Goal: Task Accomplishment & Management: Use online tool/utility

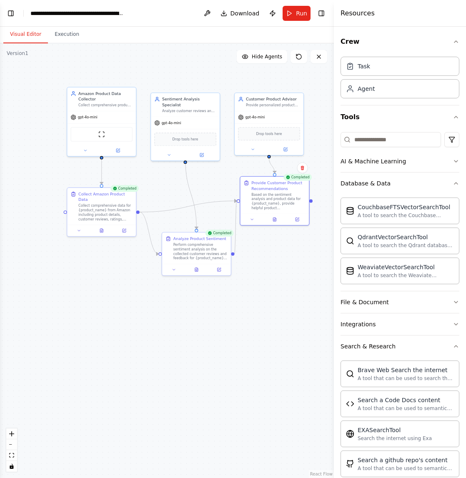
scroll to position [196, 0]
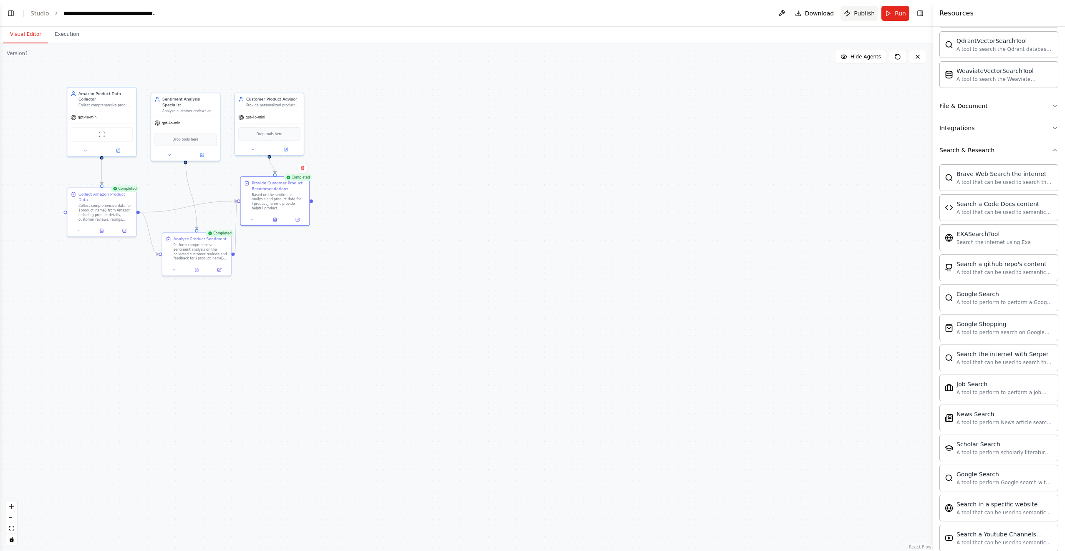
click at [466, 18] on button "Publish" at bounding box center [859, 13] width 38 height 15
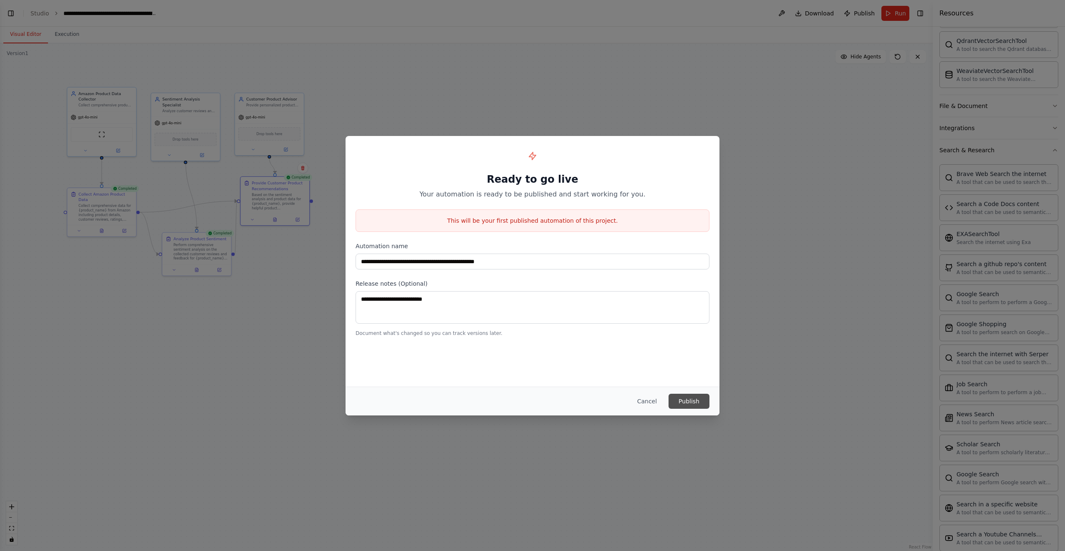
click at [466, 403] on button "Publish" at bounding box center [688, 401] width 41 height 15
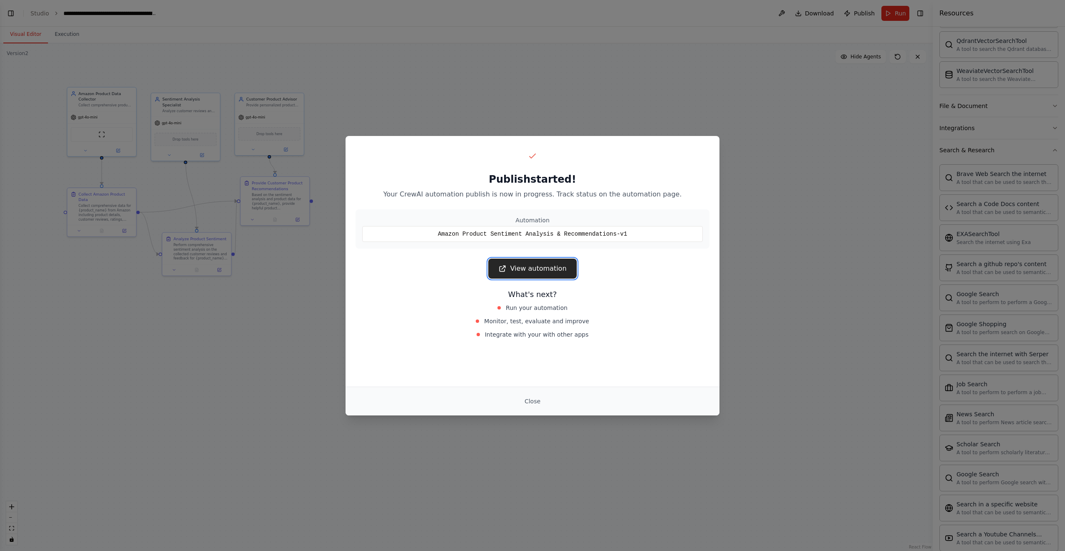
click at [466, 268] on link "View automation" at bounding box center [532, 269] width 88 height 20
click at [466, 407] on button "Close" at bounding box center [532, 401] width 29 height 15
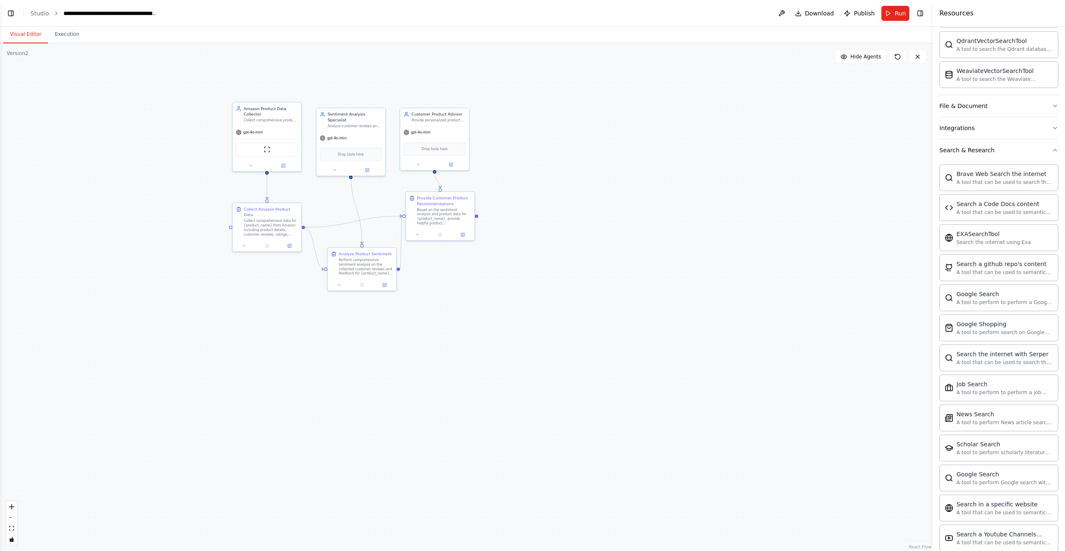
drag, startPoint x: 405, startPoint y: 78, endPoint x: 582, endPoint y: 94, distance: 178.4
click at [466, 93] on div ".deletable-edge-delete-btn { width: 20px; height: 20px; border: 0px solid #ffff…" at bounding box center [466, 297] width 932 height 508
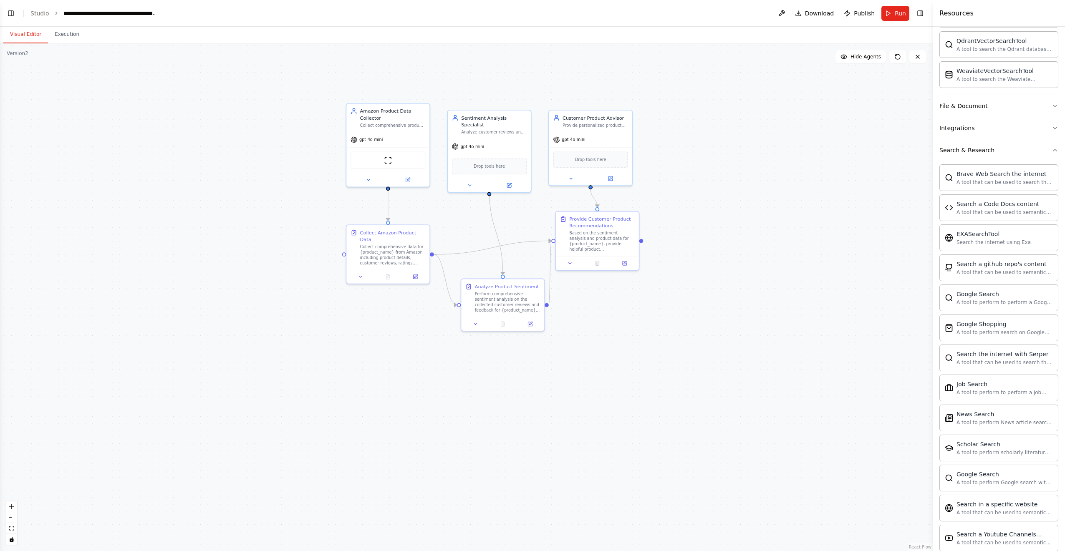
drag, startPoint x: 540, startPoint y: 171, endPoint x: 681, endPoint y: 178, distance: 141.2
click at [466, 178] on div ".deletable-edge-delete-btn { width: 20px; height: 20px; border: 0px solid #ffff…" at bounding box center [466, 297] width 932 height 508
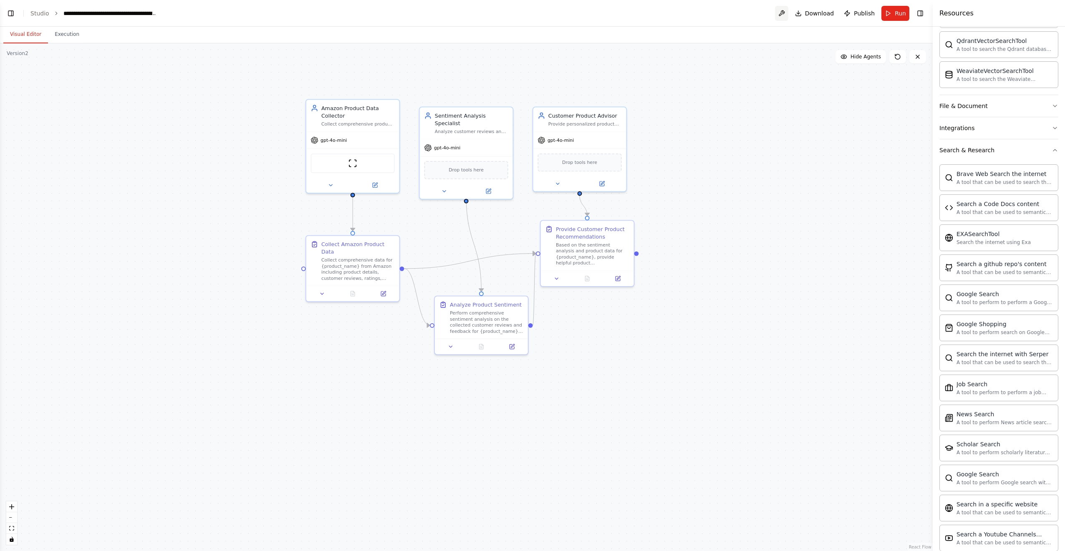
click at [466, 15] on button at bounding box center [781, 13] width 13 height 15
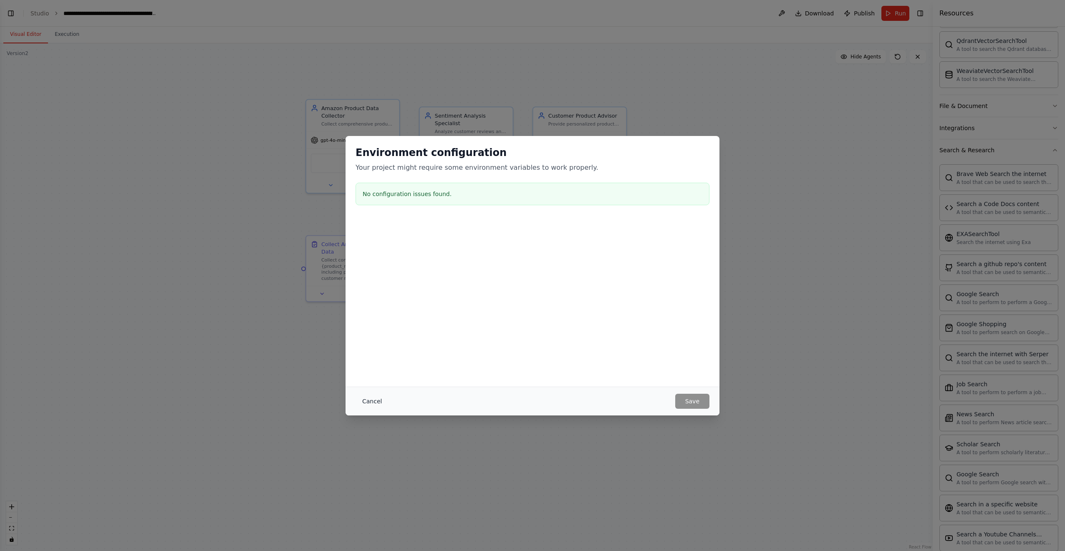
click at [374, 404] on button "Cancel" at bounding box center [371, 401] width 33 height 15
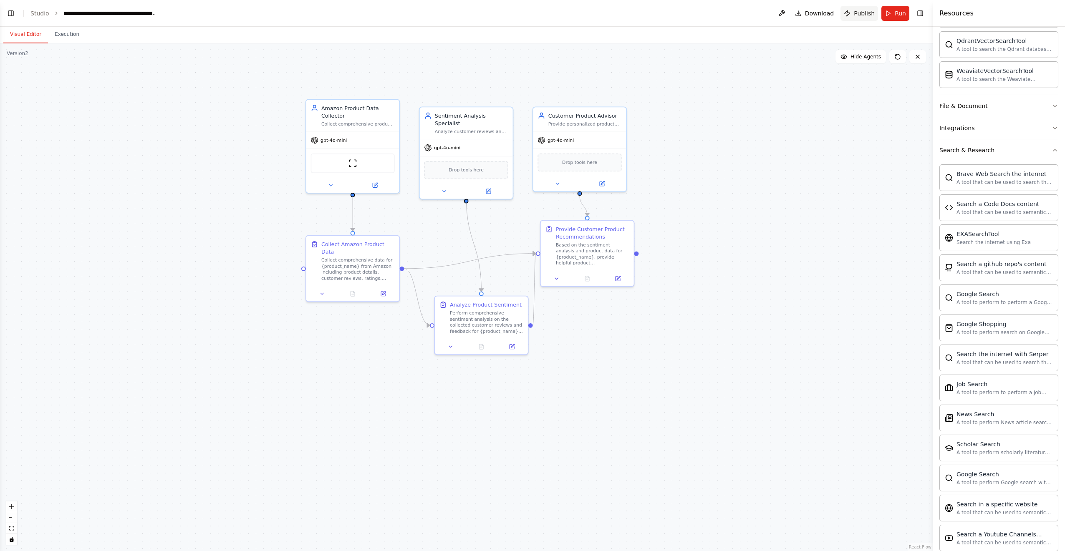
click at [466, 15] on span "Publish" at bounding box center [863, 13] width 21 height 8
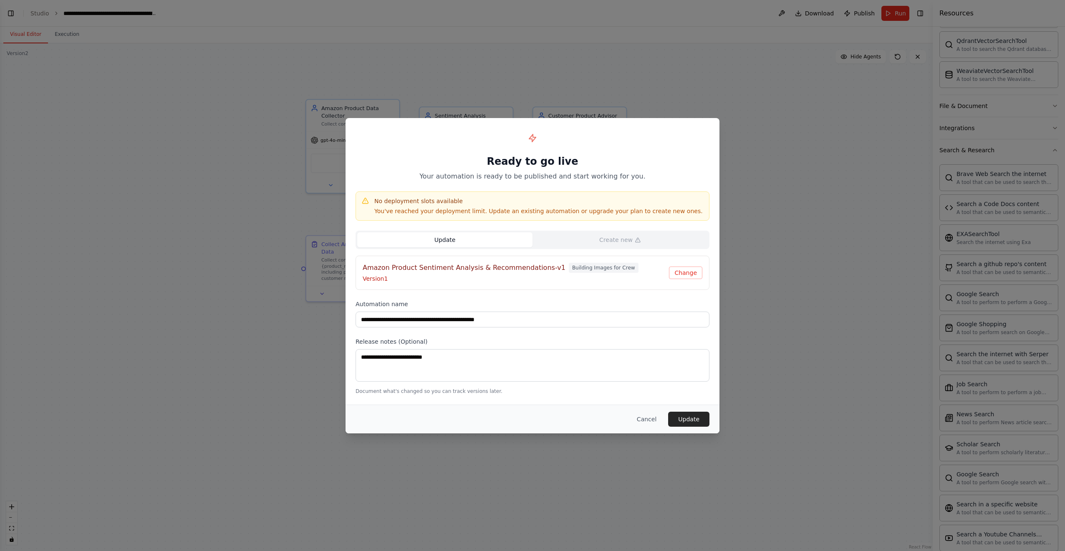
click at [466, 243] on button "Update" at bounding box center [444, 239] width 175 height 15
click at [466, 418] on button "Update" at bounding box center [688, 419] width 41 height 15
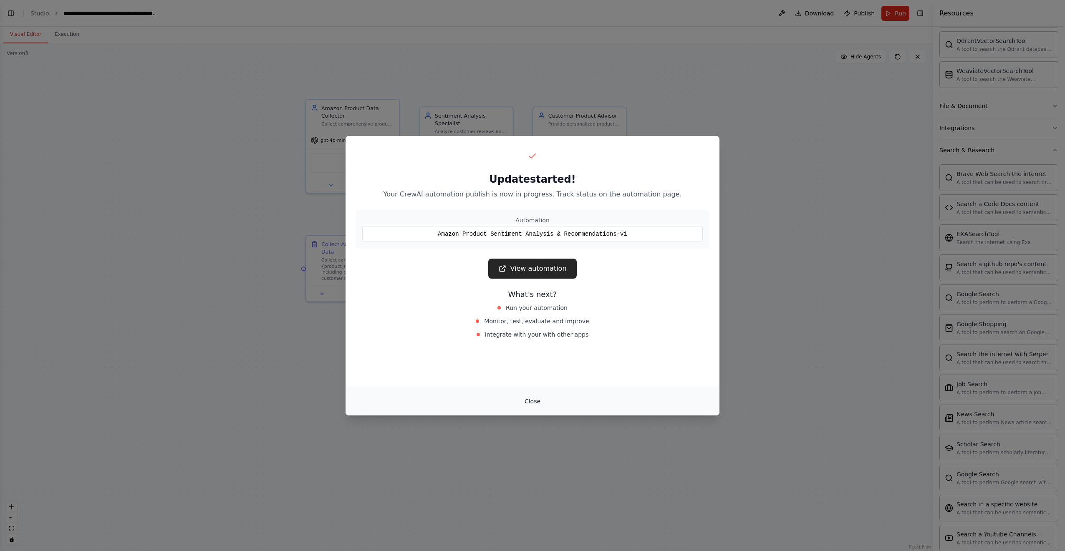
click at [466, 407] on button "Close" at bounding box center [532, 401] width 29 height 15
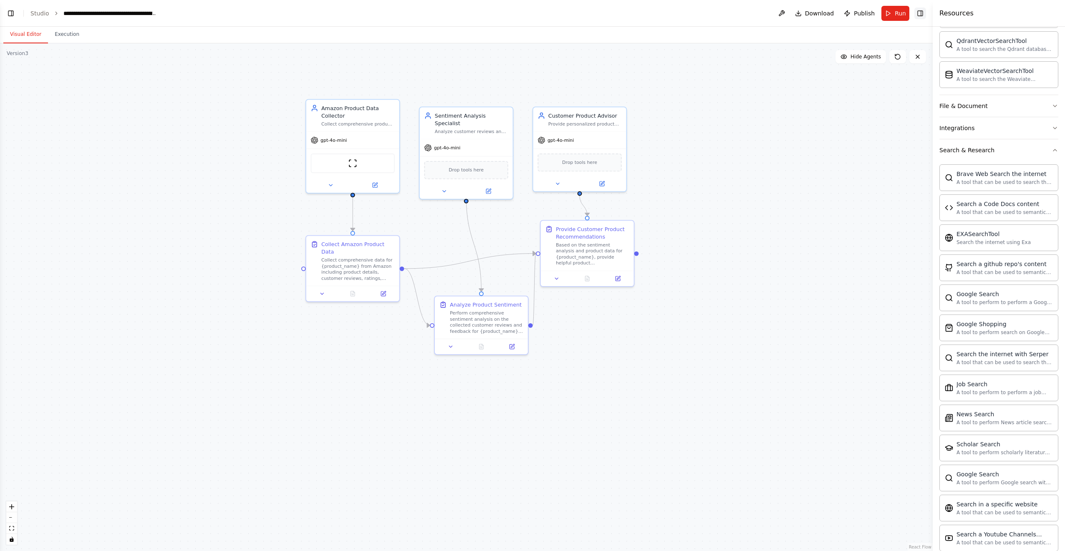
click at [466, 14] on button "Toggle Right Sidebar" at bounding box center [920, 14] width 12 height 12
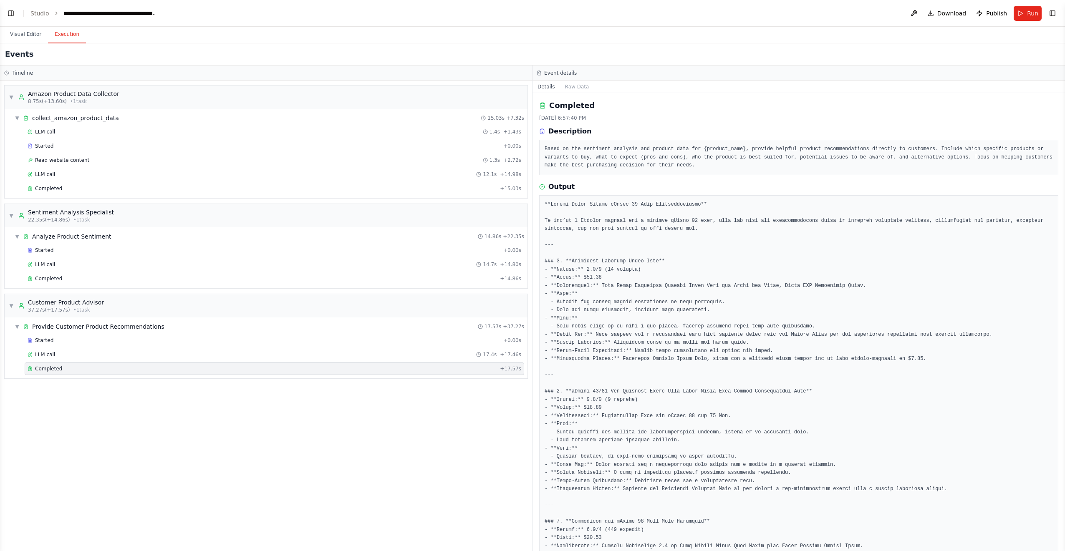
click at [63, 32] on button "Execution" at bounding box center [67, 35] width 38 height 18
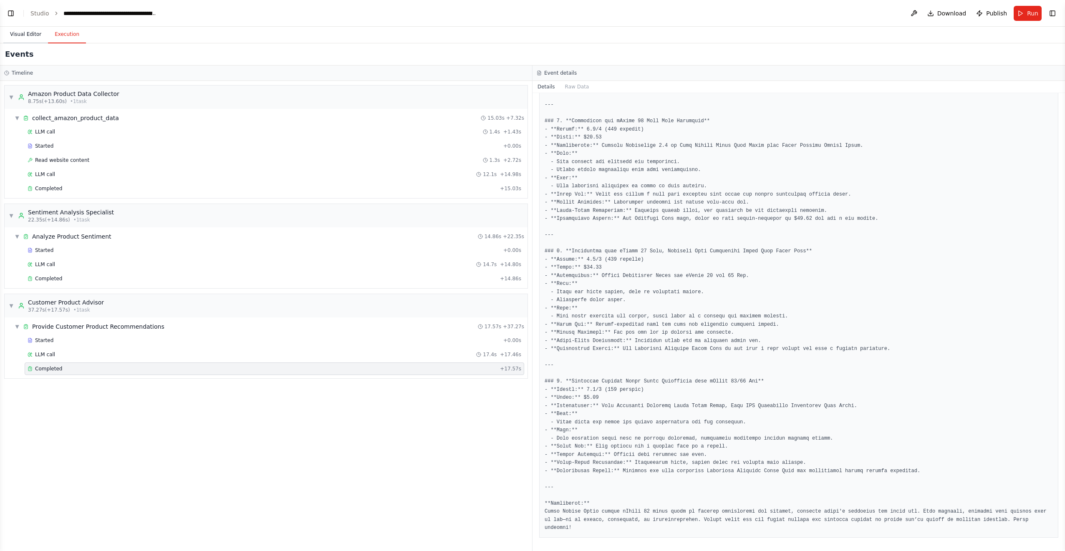
click at [34, 33] on button "Visual Editor" at bounding box center [25, 35] width 45 height 18
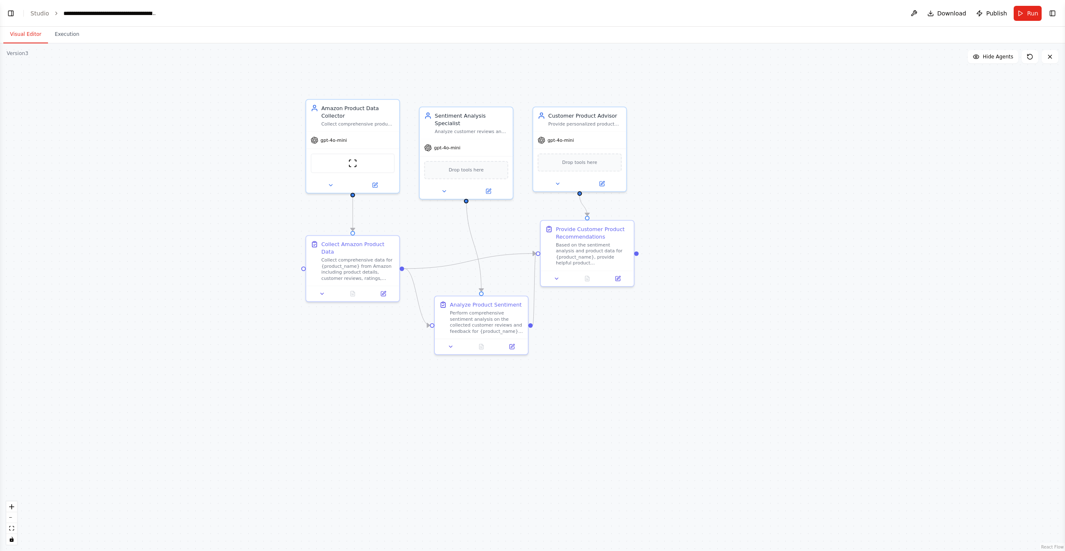
scroll to position [3619, 0]
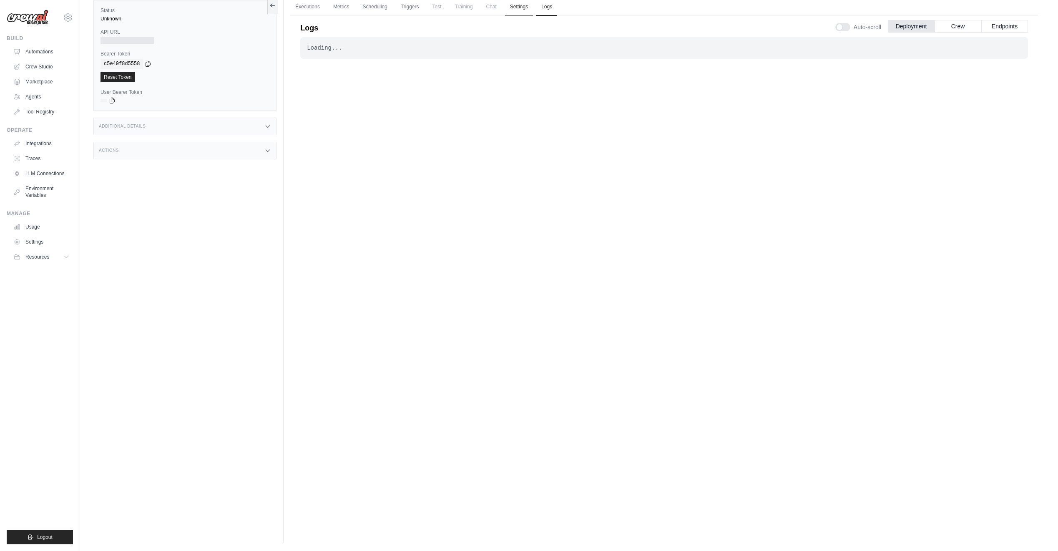
click at [520, 6] on link "Settings" at bounding box center [519, 7] width 28 height 18
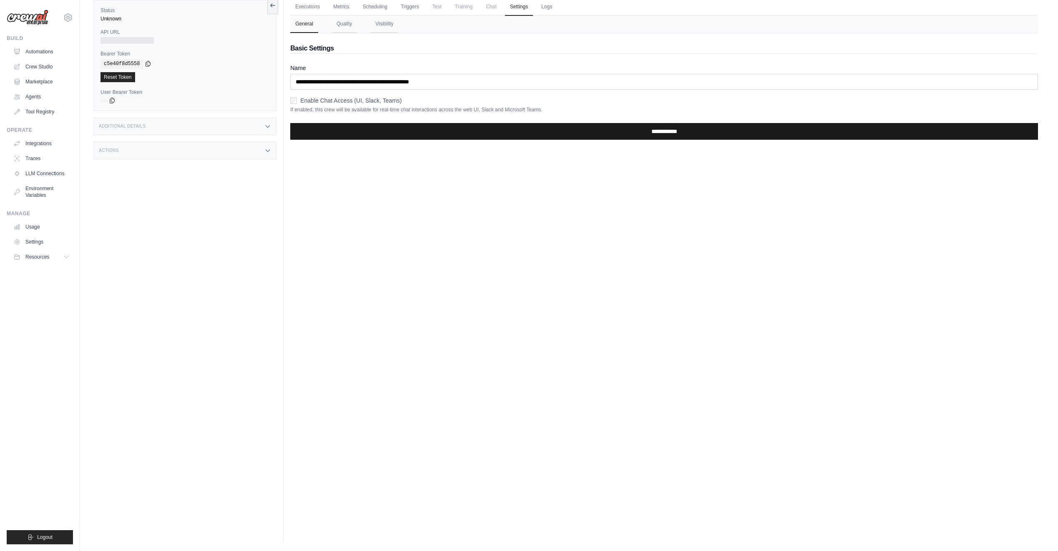
drag, startPoint x: 659, startPoint y: 135, endPoint x: 654, endPoint y: 130, distance: 7.1
click at [659, 135] on input "**********" at bounding box center [664, 131] width 748 height 17
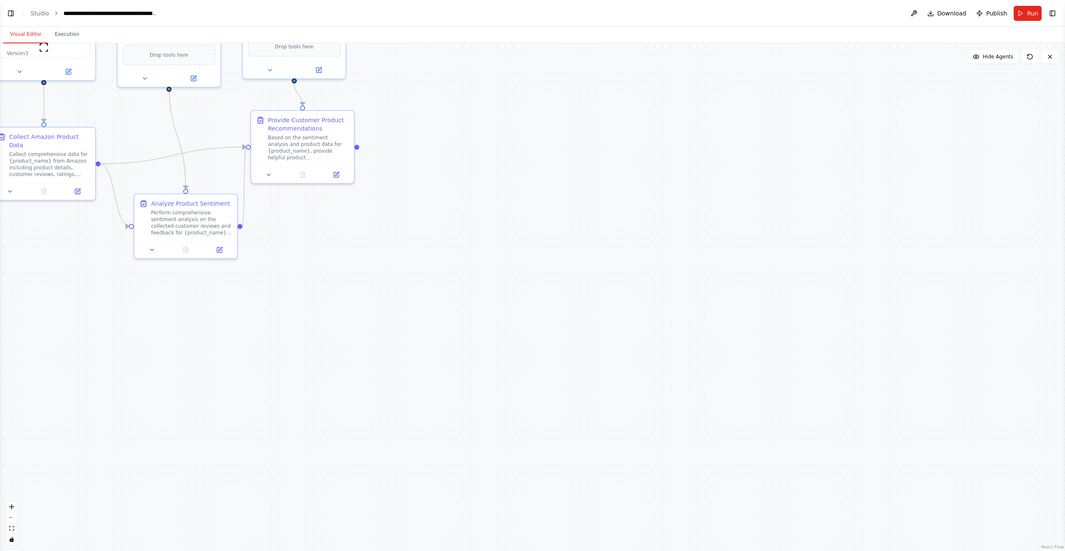
scroll to position [3567, 0]
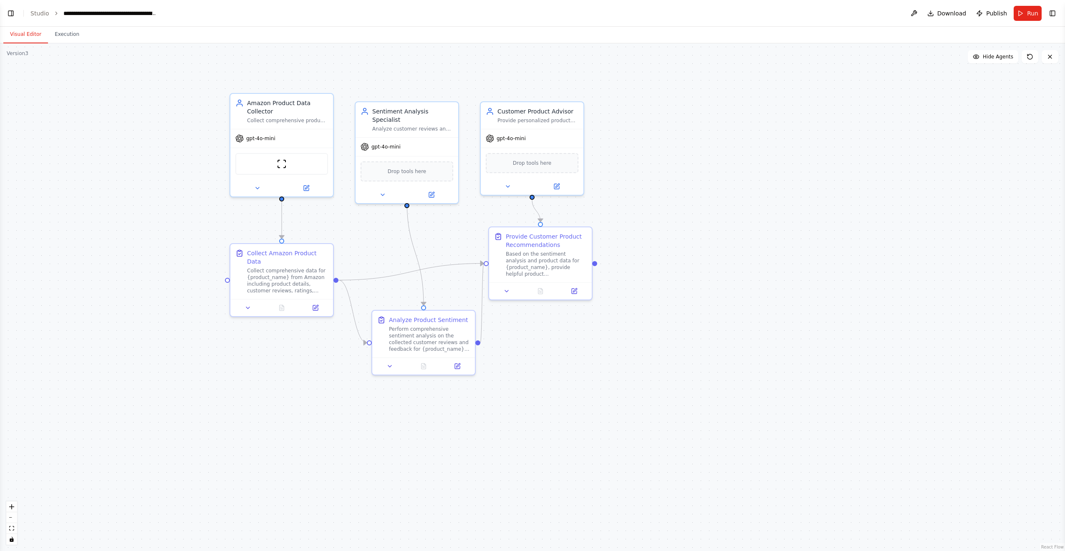
drag, startPoint x: 598, startPoint y: 219, endPoint x: 782, endPoint y: 304, distance: 202.5
click at [780, 305] on div ".deletable-edge-delete-btn { width: 20px; height: 20px; border: 0px solid #ffff…" at bounding box center [532, 297] width 1065 height 508
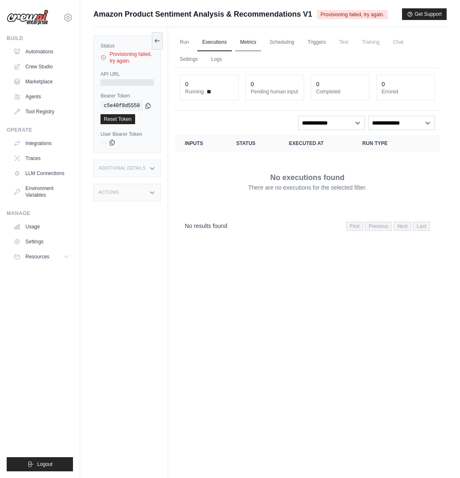
click at [253, 43] on link "Metrics" at bounding box center [248, 43] width 26 height 18
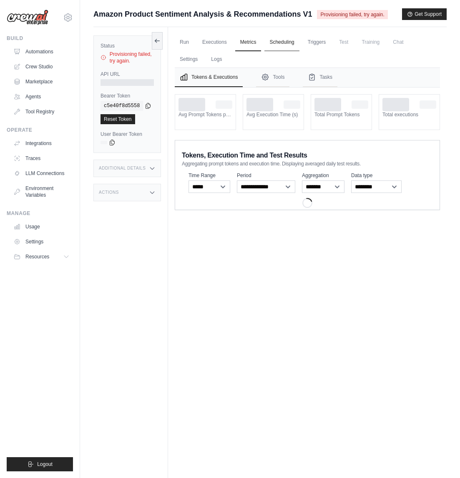
click at [289, 45] on link "Scheduling" at bounding box center [281, 43] width 35 height 18
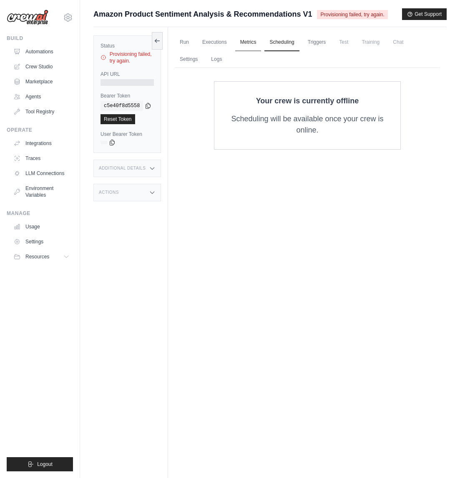
click at [249, 45] on link "Metrics" at bounding box center [248, 43] width 26 height 18
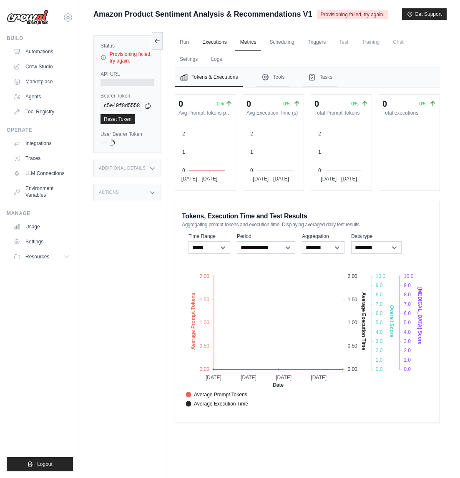
click at [204, 43] on link "Executions" at bounding box center [214, 43] width 35 height 18
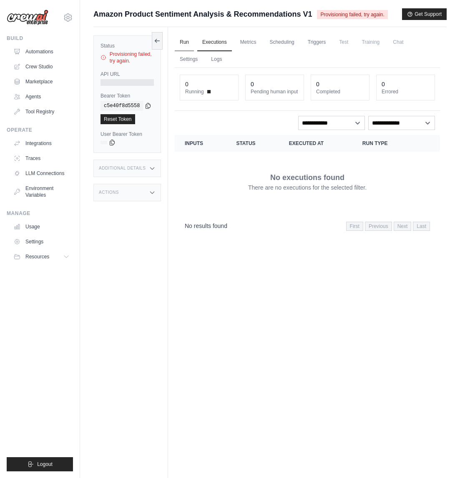
click at [181, 48] on link "Run" at bounding box center [184, 43] width 19 height 18
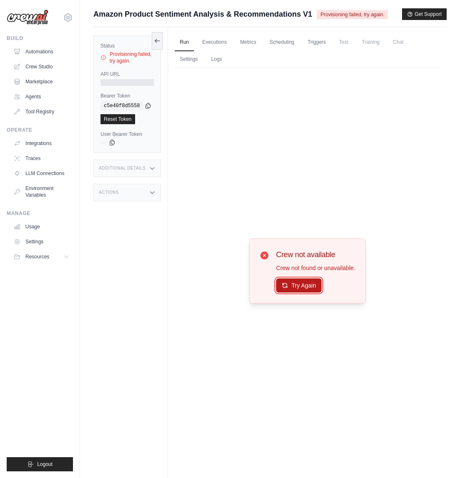
click at [294, 290] on button "Try Again" at bounding box center [298, 286] width 45 height 14
click at [345, 16] on span "Provisioning failed, try again." at bounding box center [352, 14] width 70 height 9
click at [295, 281] on button "Try Again" at bounding box center [298, 286] width 45 height 14
click at [121, 55] on div "Provisioning failed, try again." at bounding box center [127, 57] width 53 height 13
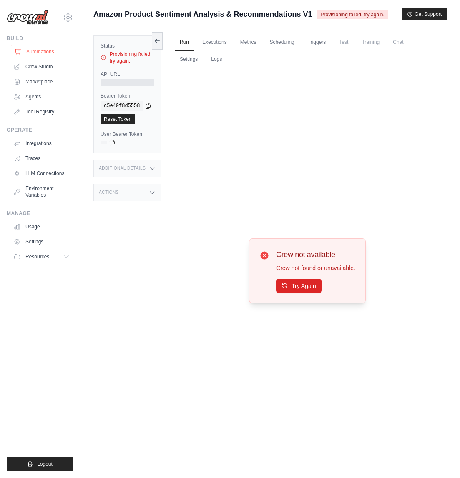
click at [38, 54] on link "Automations" at bounding box center [42, 51] width 63 height 13
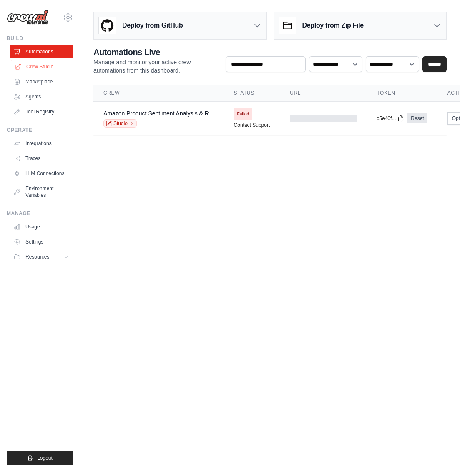
click at [41, 68] on link "Crew Studio" at bounding box center [42, 66] width 63 height 13
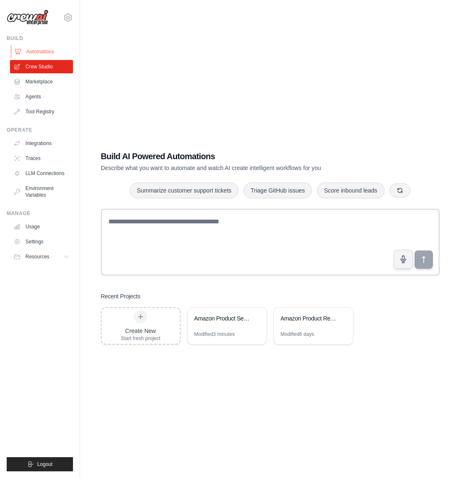
click at [43, 51] on link "Automations" at bounding box center [42, 51] width 63 height 13
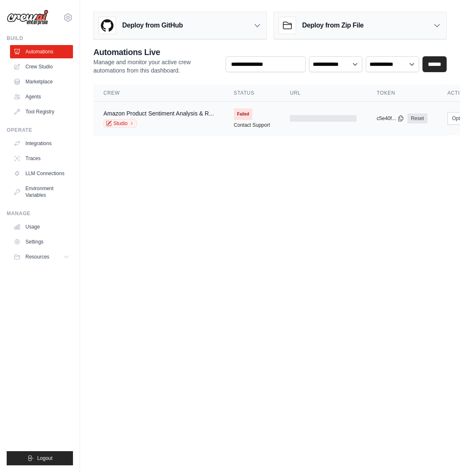
click at [244, 115] on span "Failed" at bounding box center [243, 114] width 19 height 12
click at [60, 463] on button "Logout" at bounding box center [40, 458] width 66 height 14
click at [63, 460] on button "Logout" at bounding box center [40, 458] width 66 height 14
